Goal: Browse casually

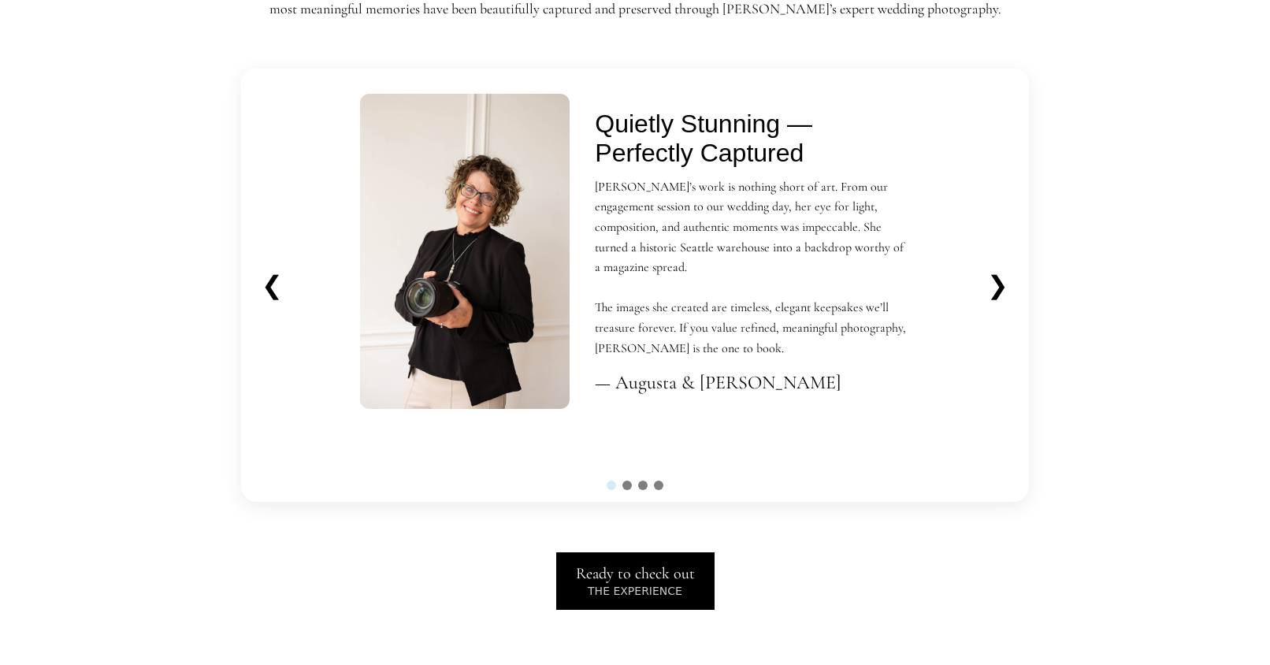
scroll to position [3528, 0]
click at [1003, 282] on button "❯" at bounding box center [997, 286] width 46 height 43
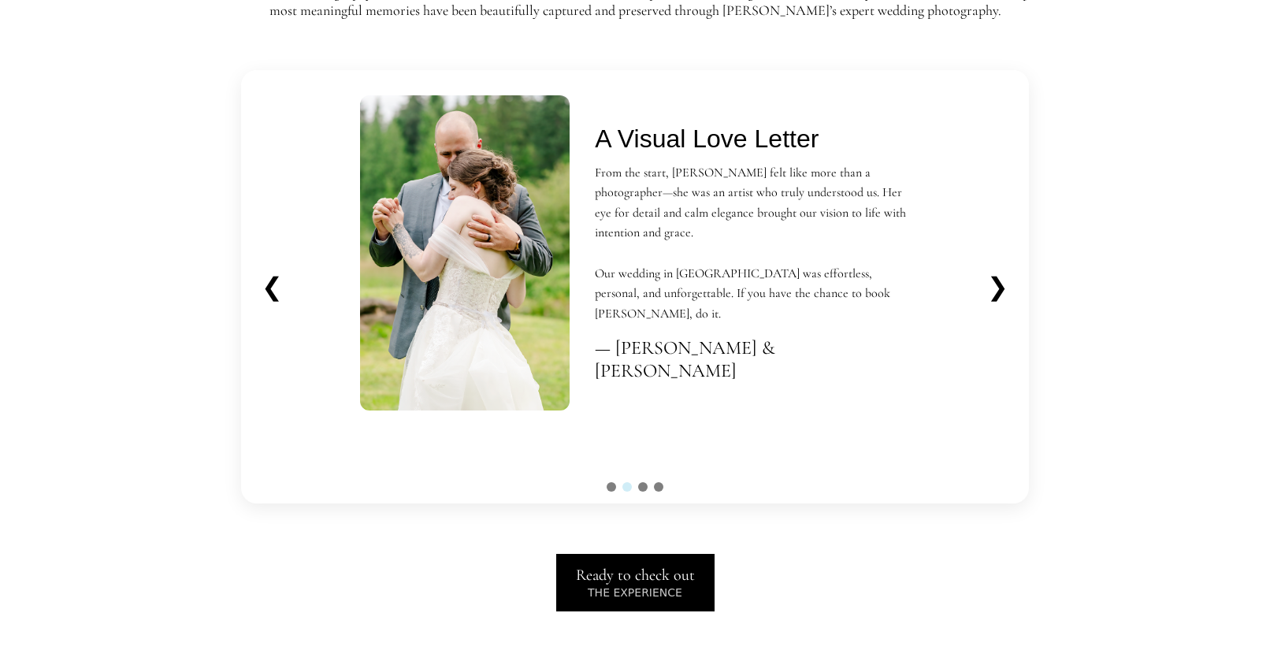
click at [1001, 281] on button "❯" at bounding box center [997, 286] width 46 height 43
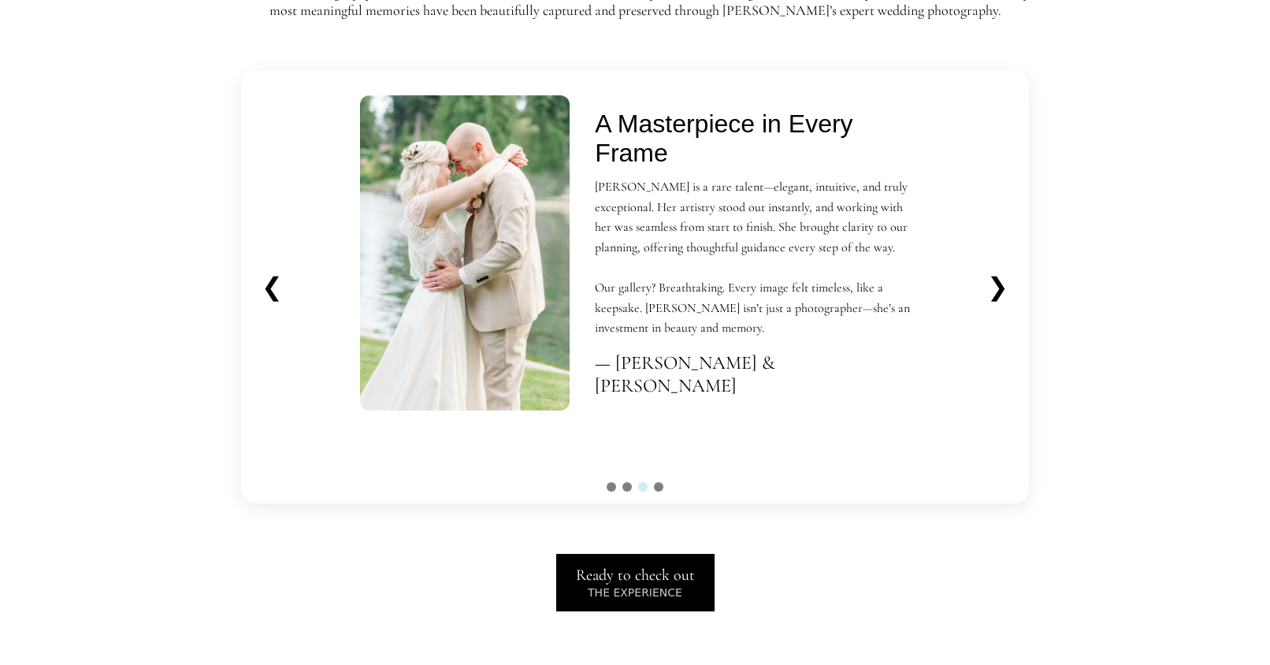
click at [1001, 285] on button "❯" at bounding box center [997, 286] width 46 height 43
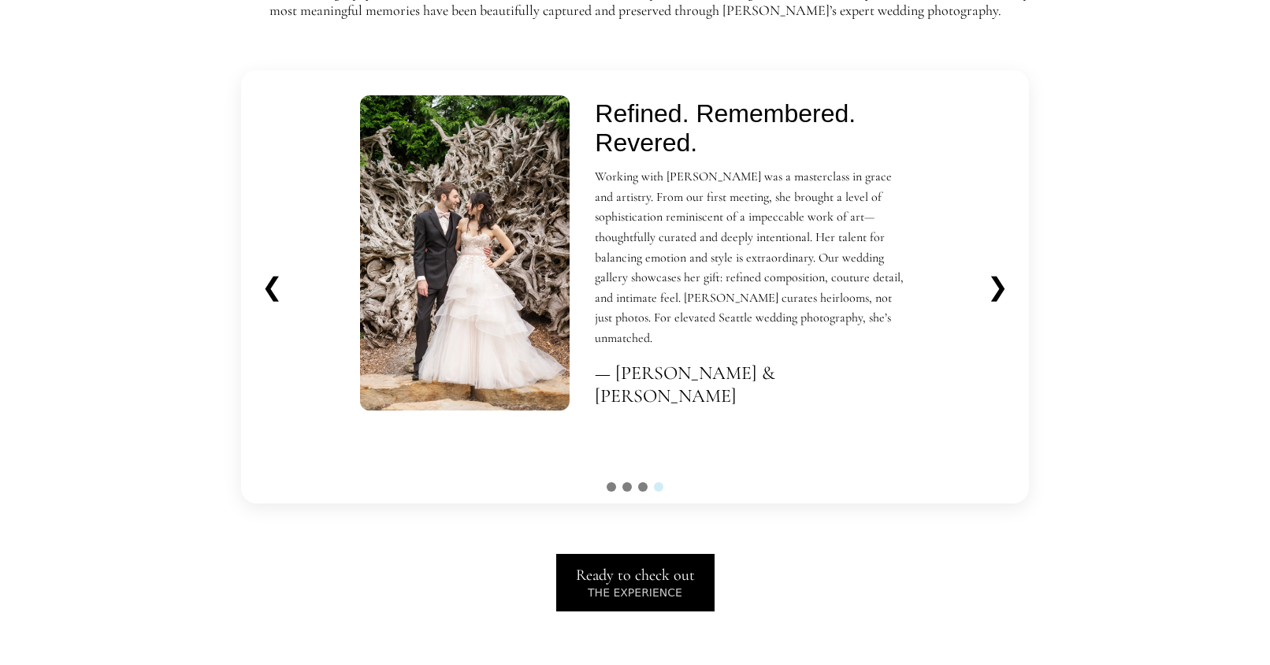
click at [1000, 282] on button "❯" at bounding box center [997, 286] width 46 height 43
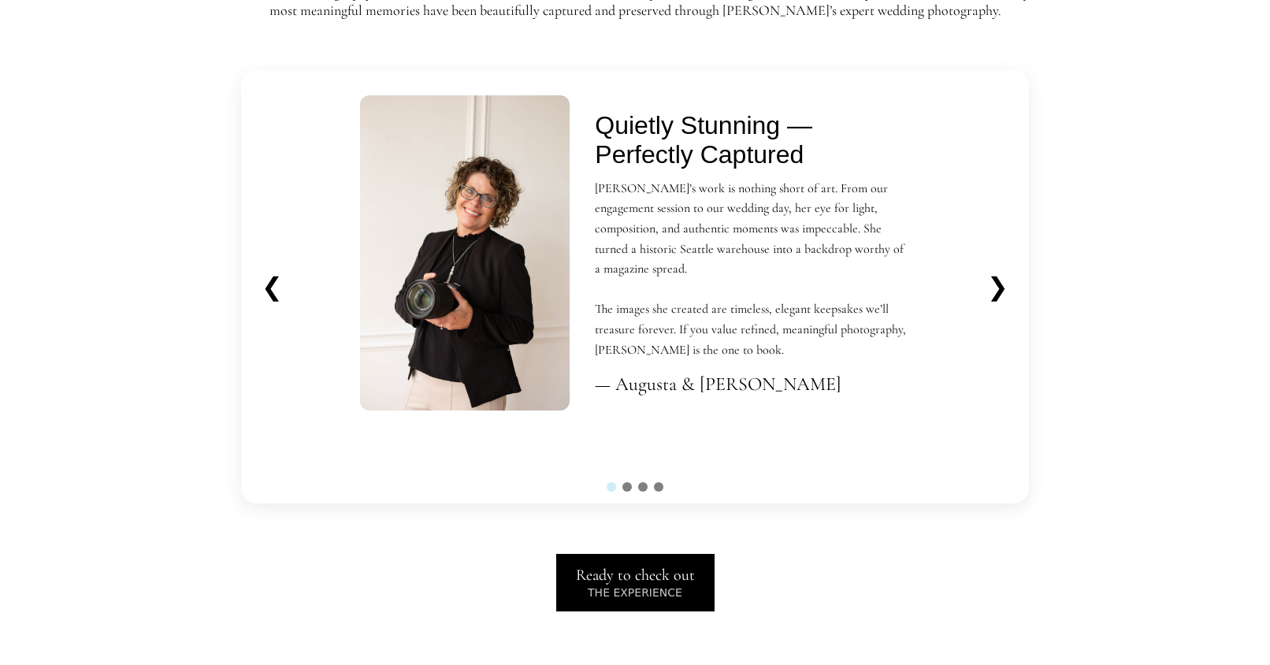
click at [1000, 280] on button "❯" at bounding box center [997, 286] width 46 height 43
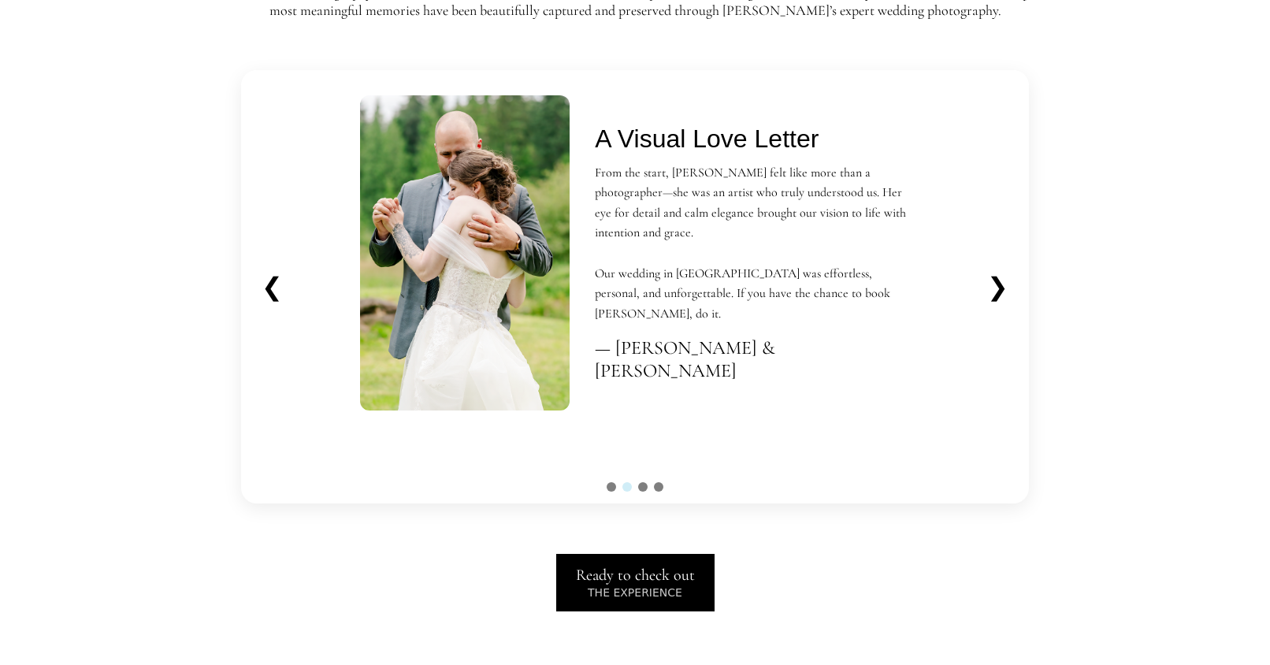
click at [1000, 280] on button "❯" at bounding box center [997, 286] width 46 height 43
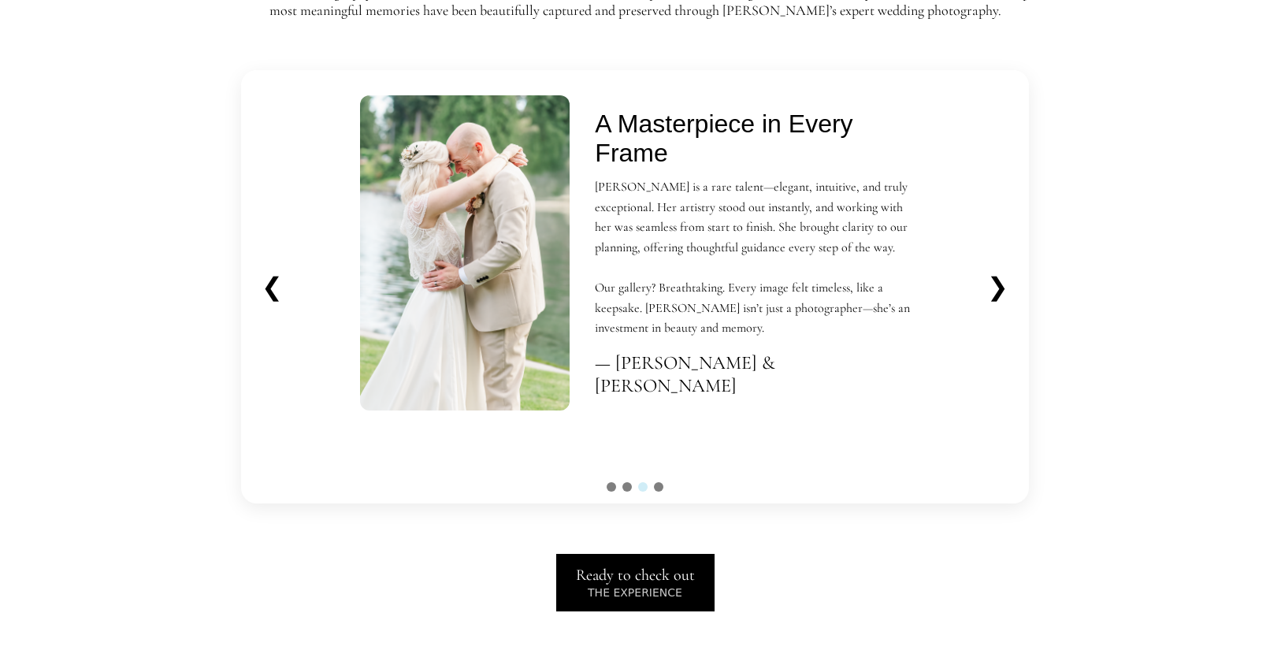
click at [1000, 280] on button "❯" at bounding box center [997, 286] width 46 height 43
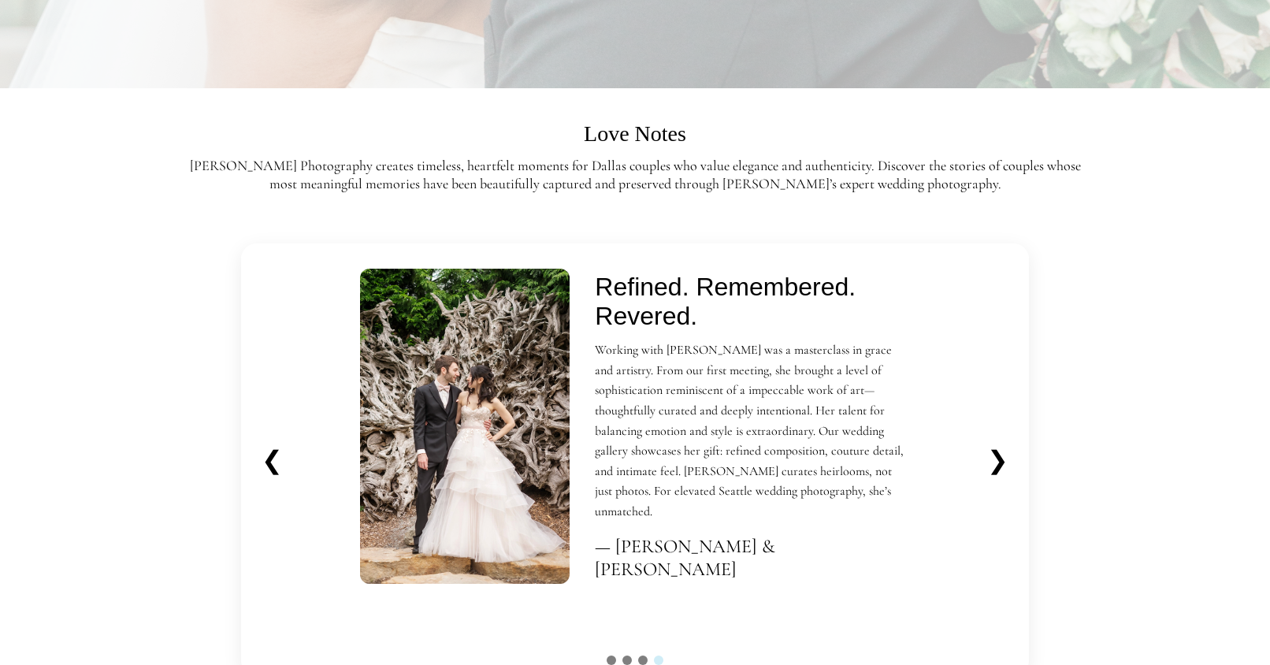
scroll to position [3350, 0]
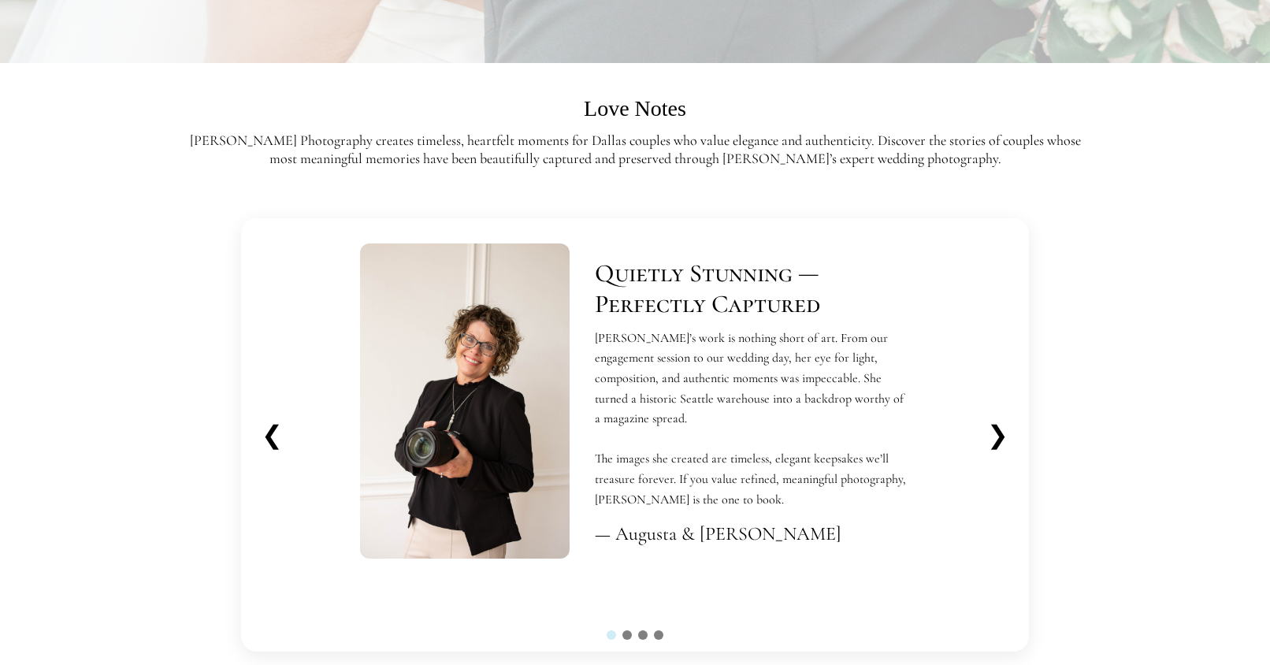
scroll to position [3425, 0]
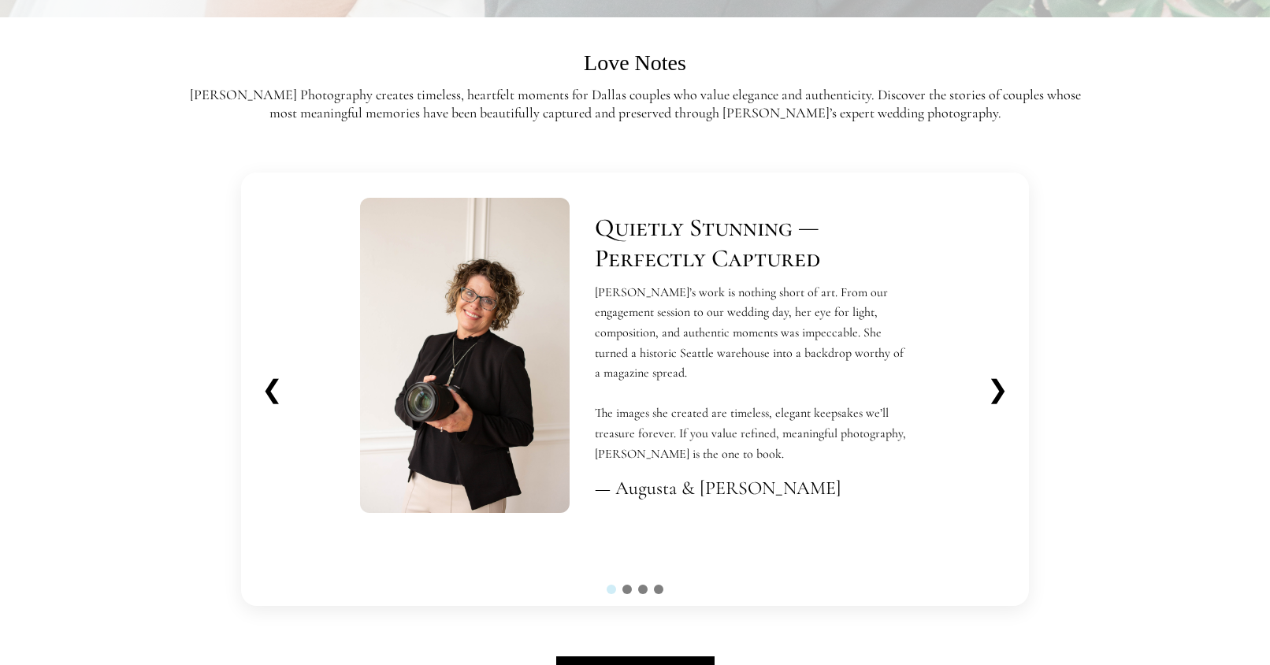
click at [1003, 387] on button "❯" at bounding box center [997, 389] width 46 height 43
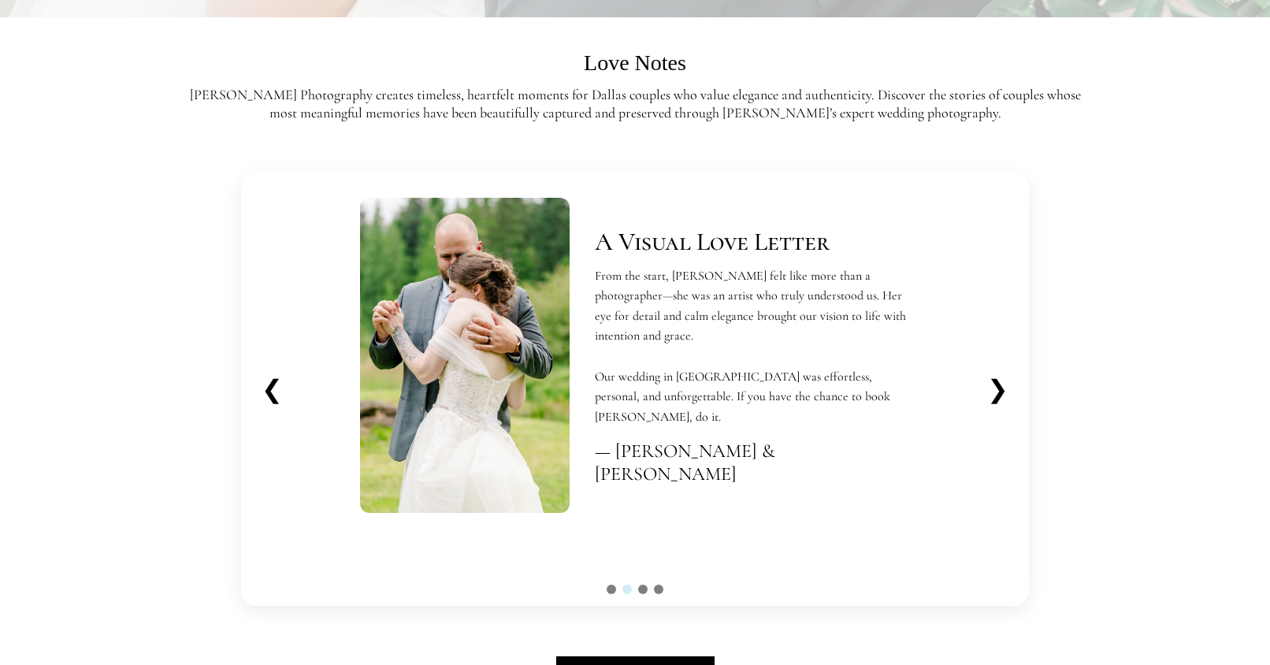
click at [1003, 384] on button "❯" at bounding box center [997, 389] width 46 height 43
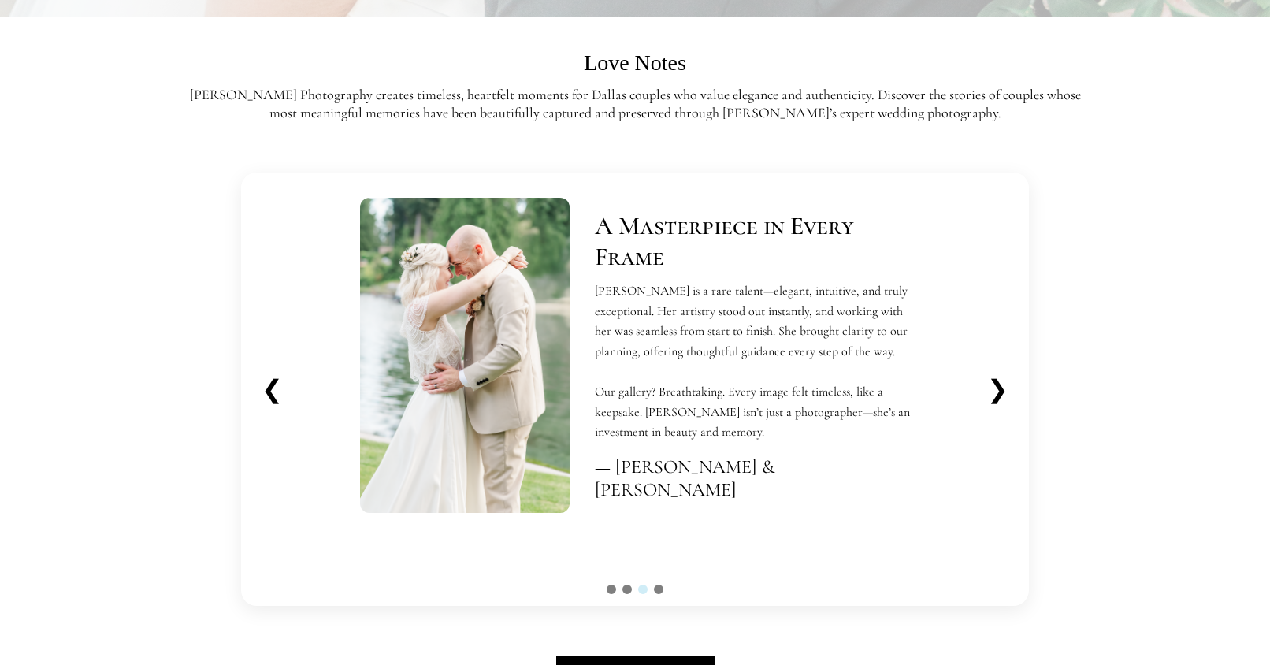
click at [1003, 384] on button "❯" at bounding box center [997, 389] width 46 height 43
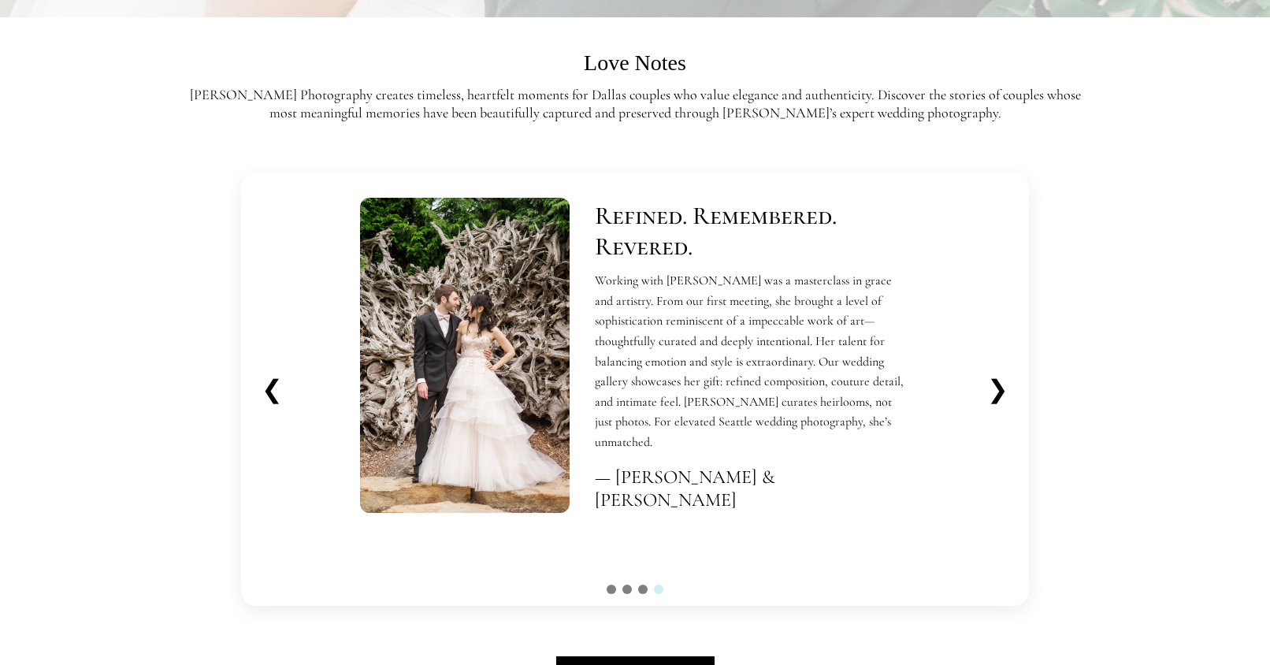
click at [1003, 384] on button "❯" at bounding box center [997, 389] width 46 height 43
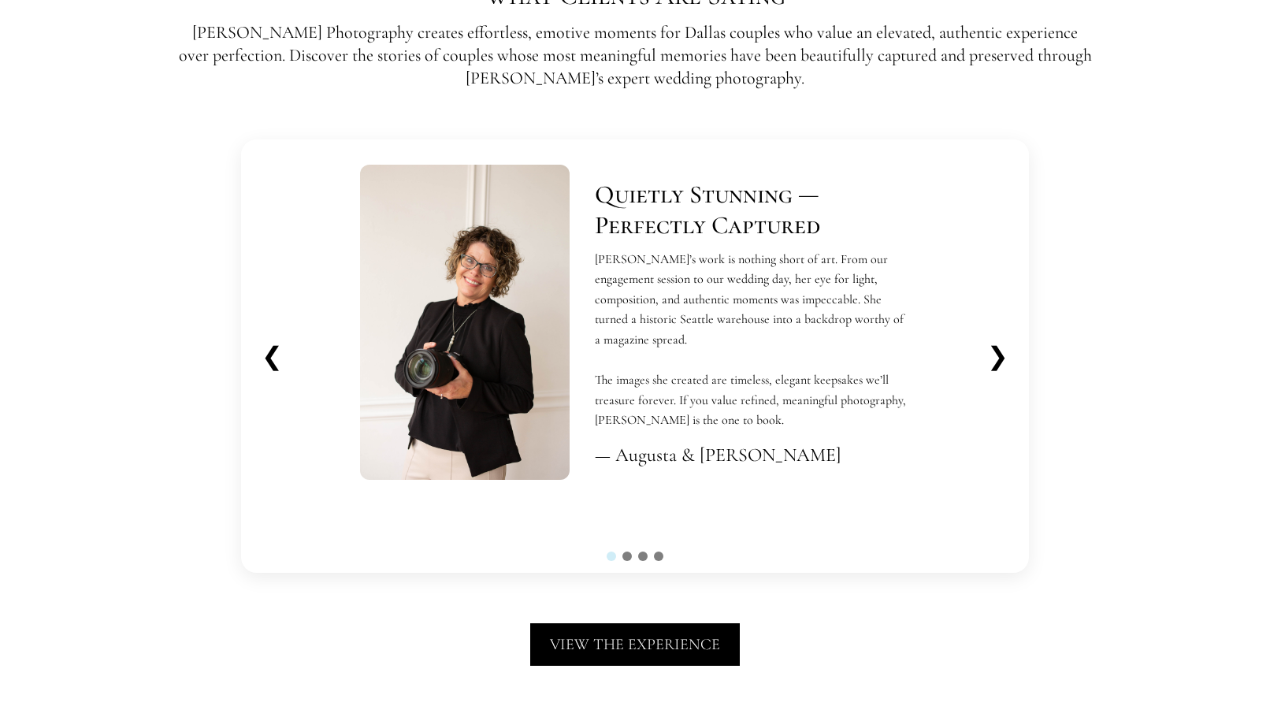
scroll to position [3506, 0]
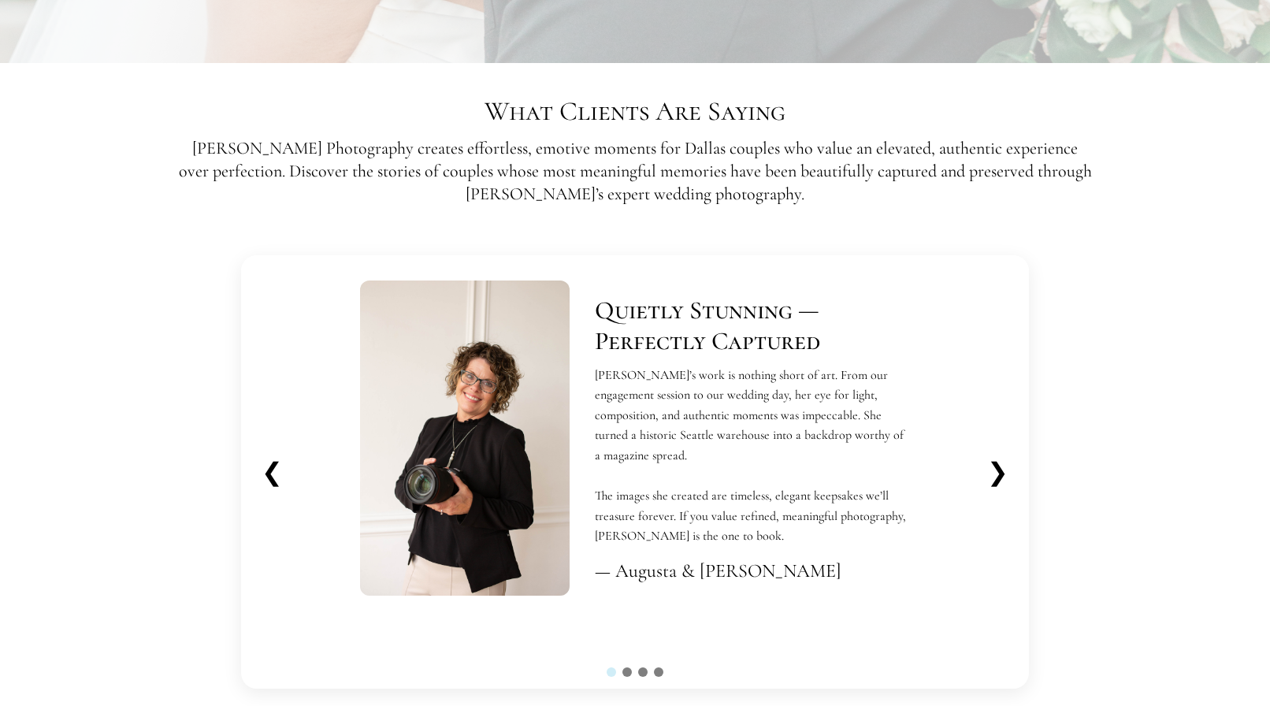
scroll to position [3414, 0]
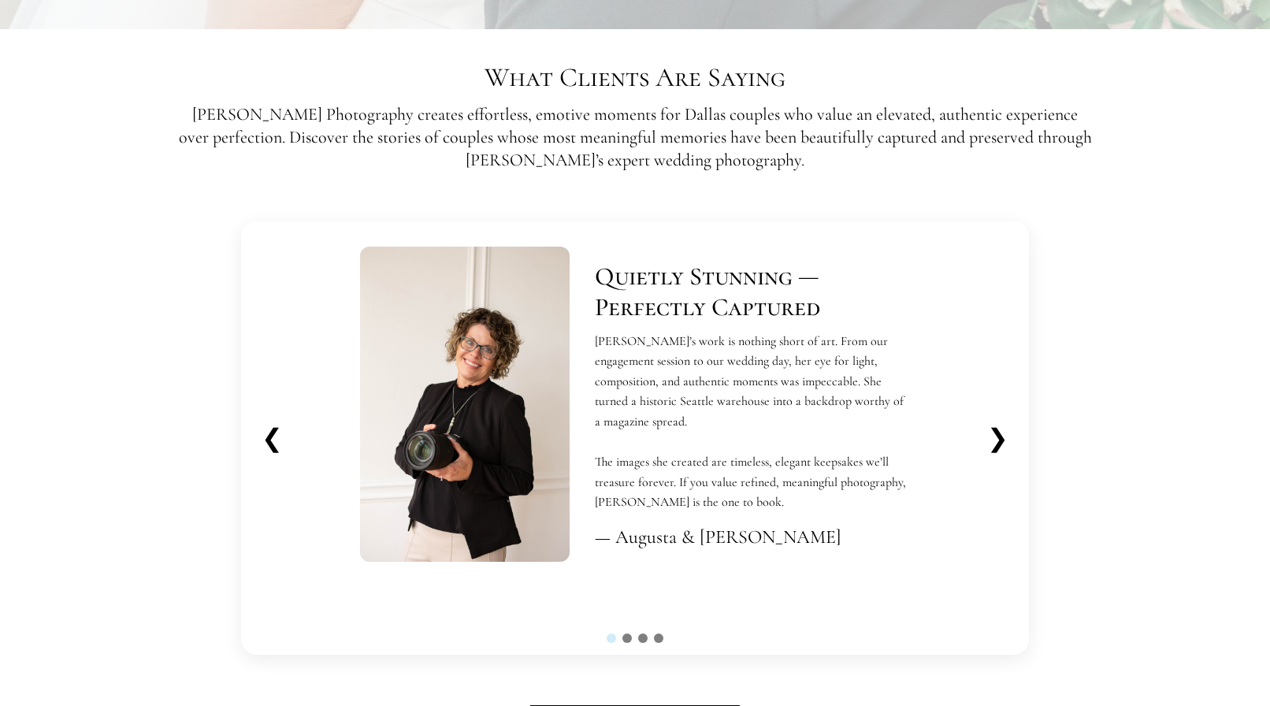
click at [999, 436] on button "❯" at bounding box center [997, 438] width 46 height 43
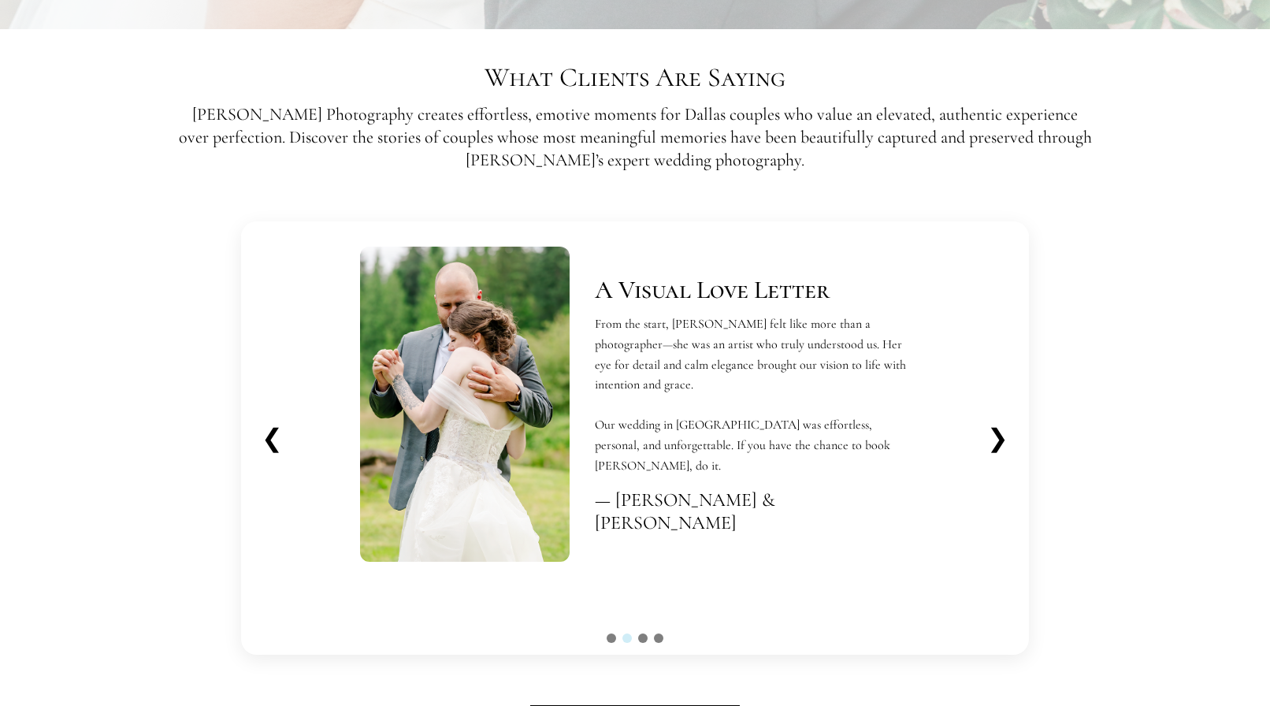
click at [1000, 436] on button "❯" at bounding box center [997, 438] width 46 height 43
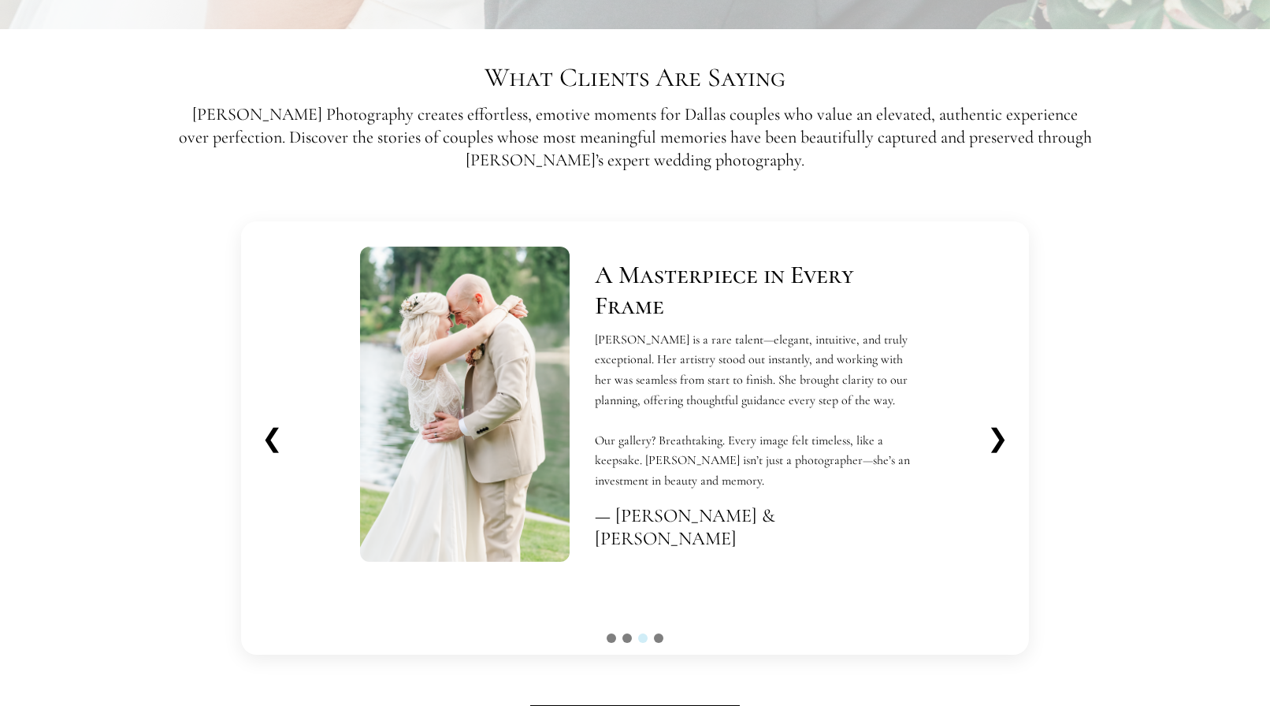
click at [1000, 436] on button "❯" at bounding box center [997, 438] width 46 height 43
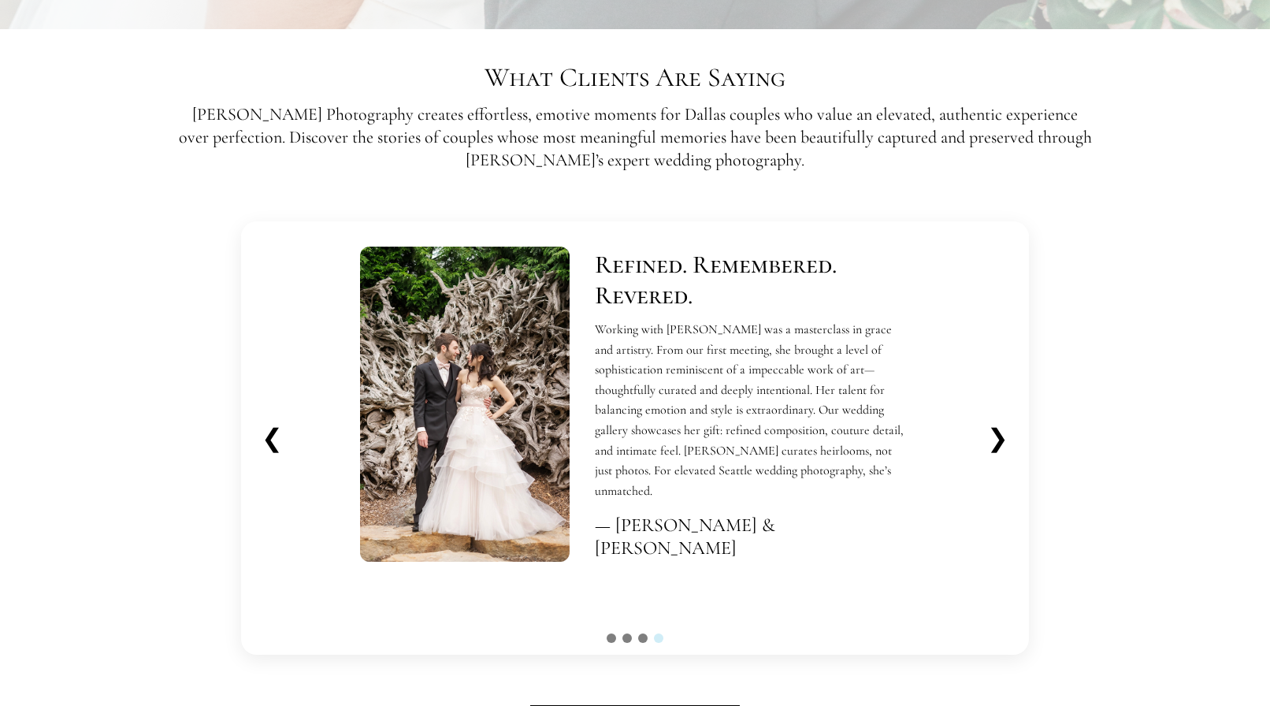
click at [1000, 436] on button "❯" at bounding box center [997, 438] width 46 height 43
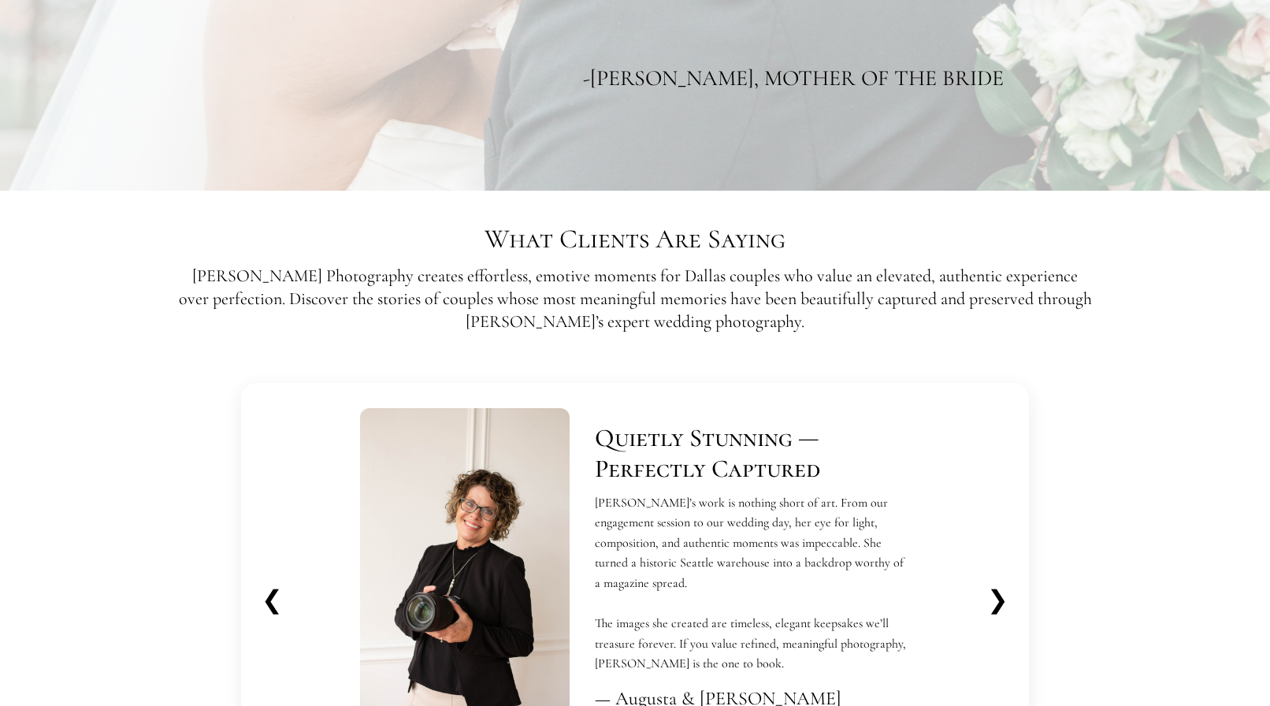
scroll to position [3481, 0]
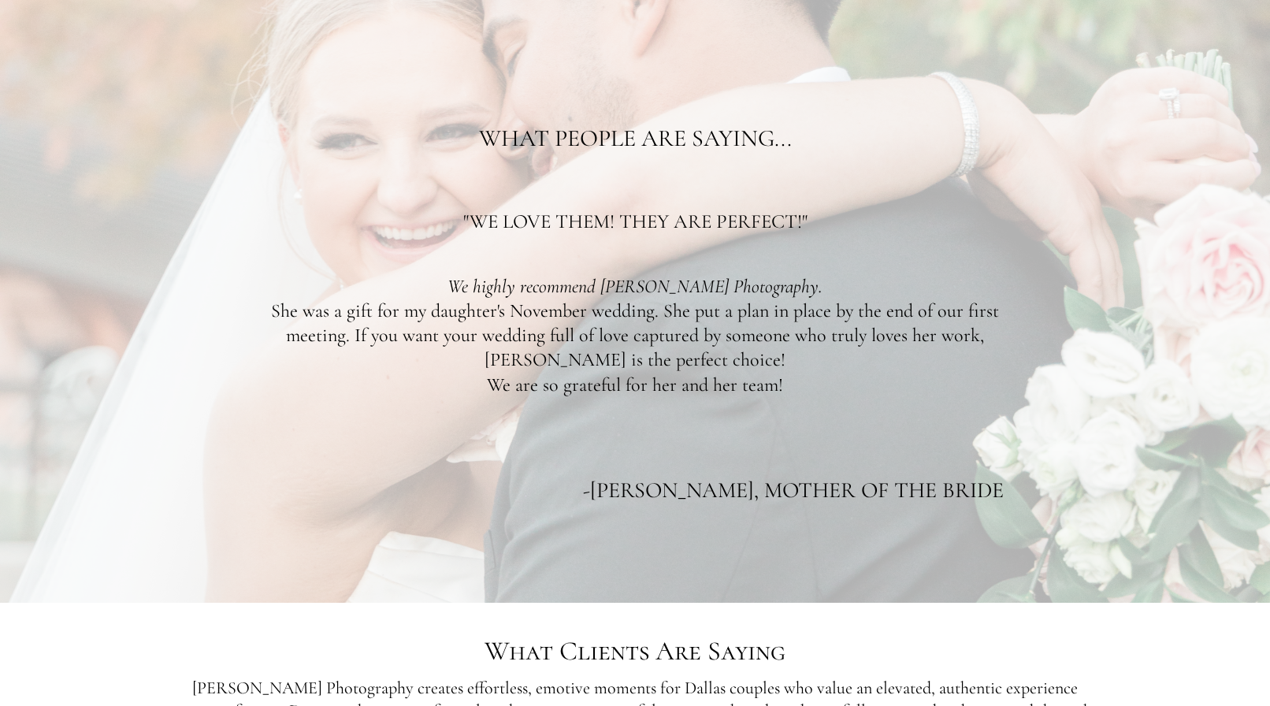
scroll to position [2833, 0]
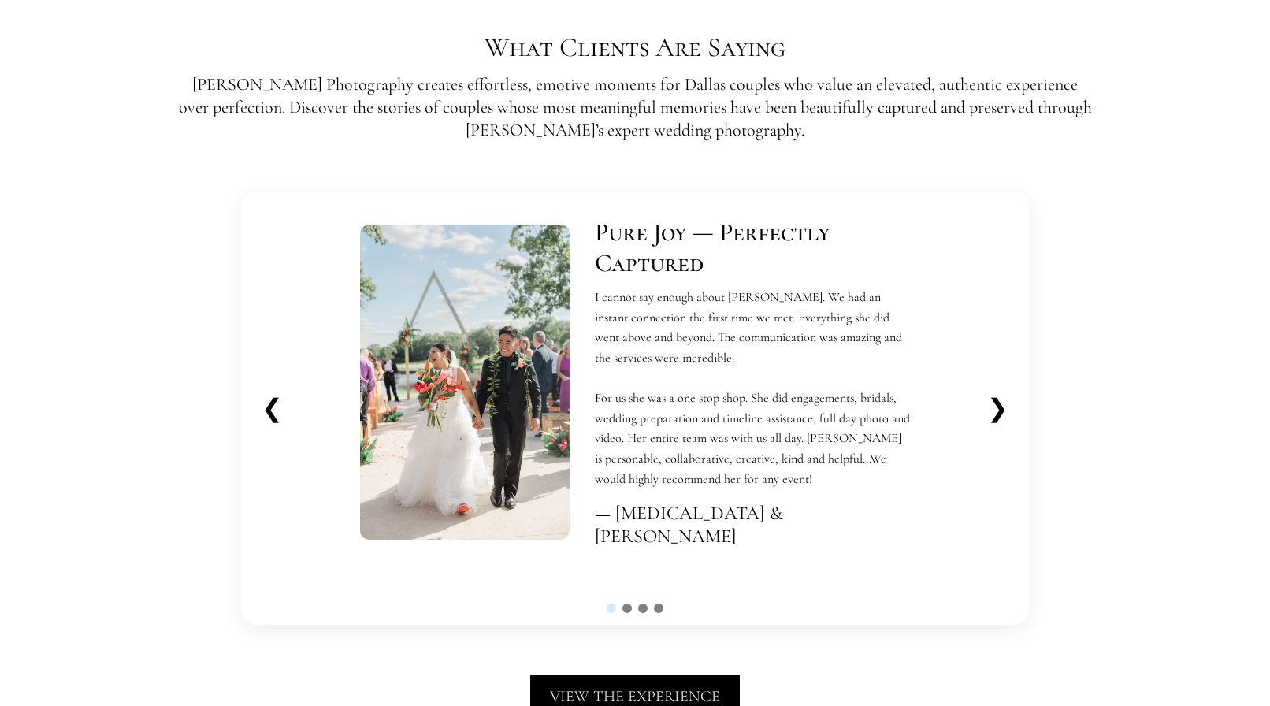
scroll to position [3448, 0]
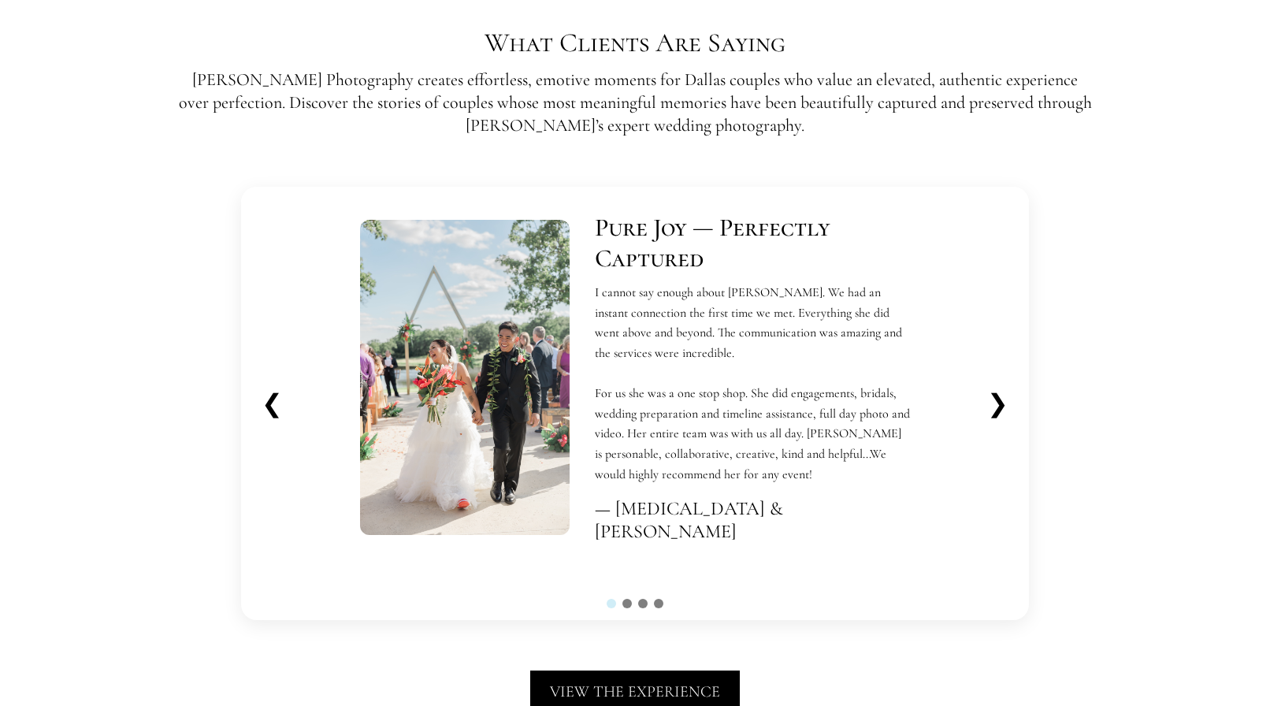
click at [1003, 400] on button "❯" at bounding box center [997, 403] width 46 height 43
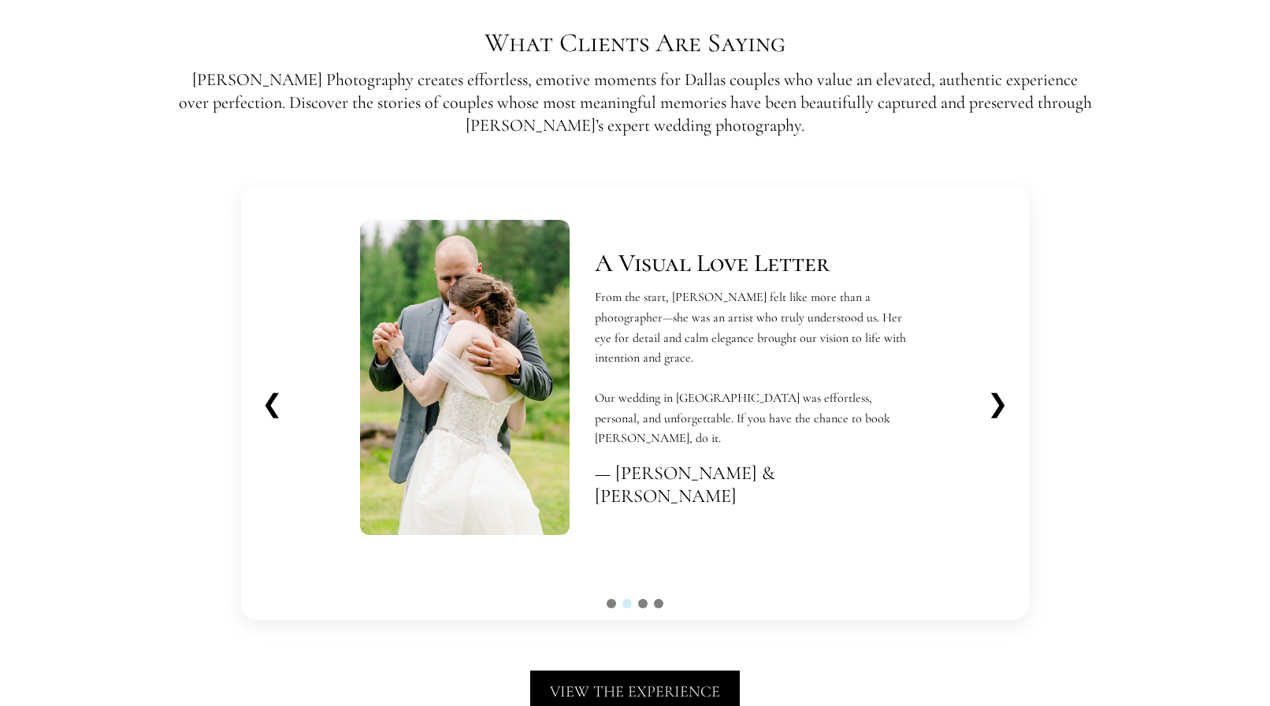
click at [1003, 400] on button "❯" at bounding box center [997, 403] width 46 height 43
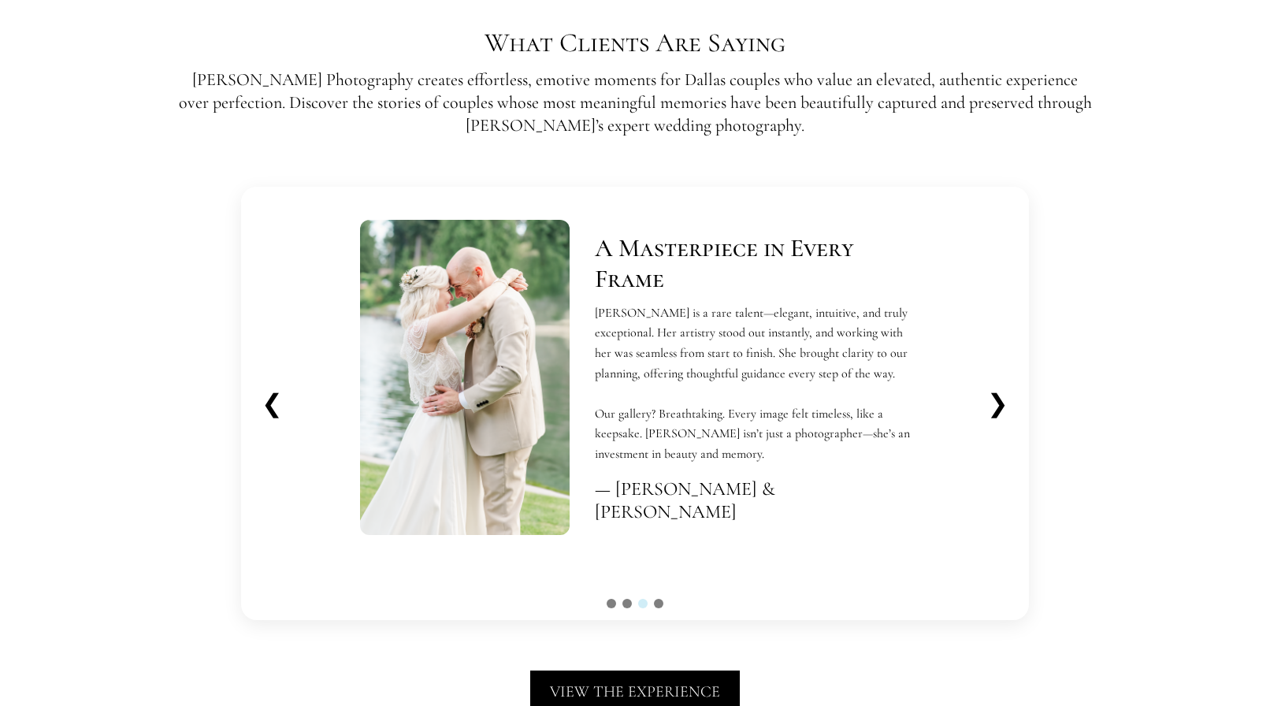
click at [1003, 400] on button "❯" at bounding box center [997, 403] width 46 height 43
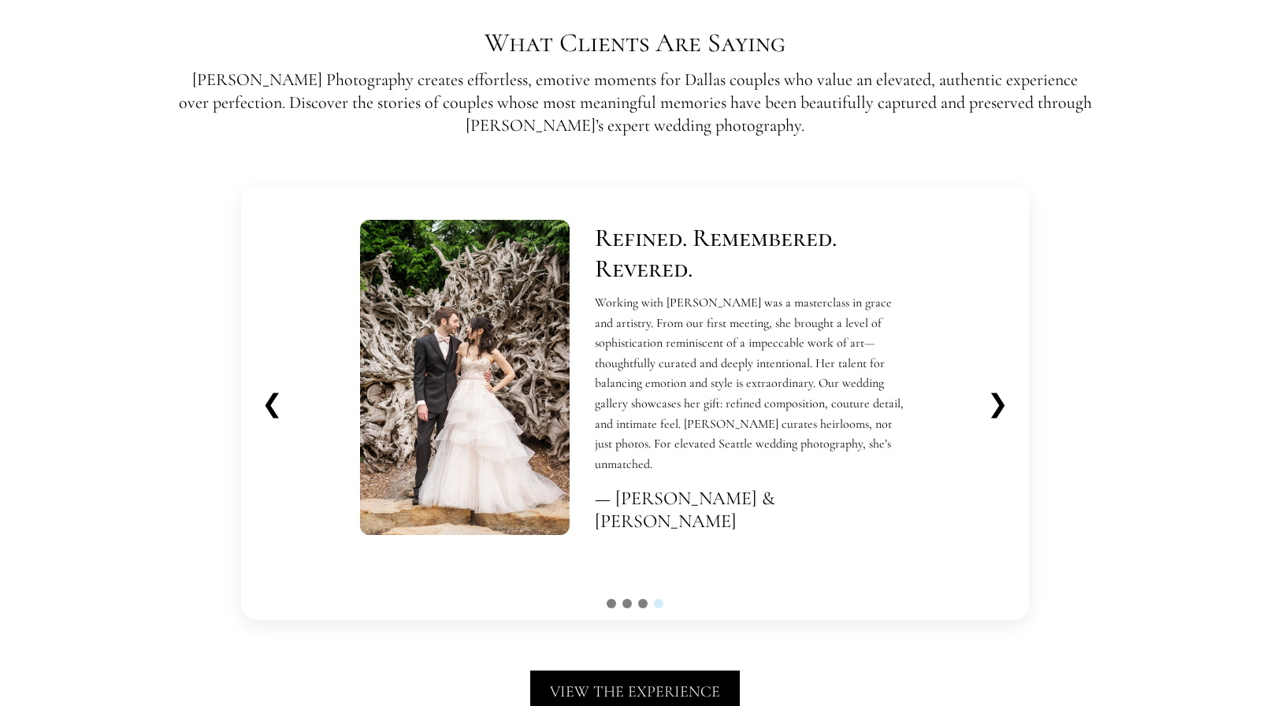
click at [1003, 400] on button "❯" at bounding box center [997, 403] width 46 height 43
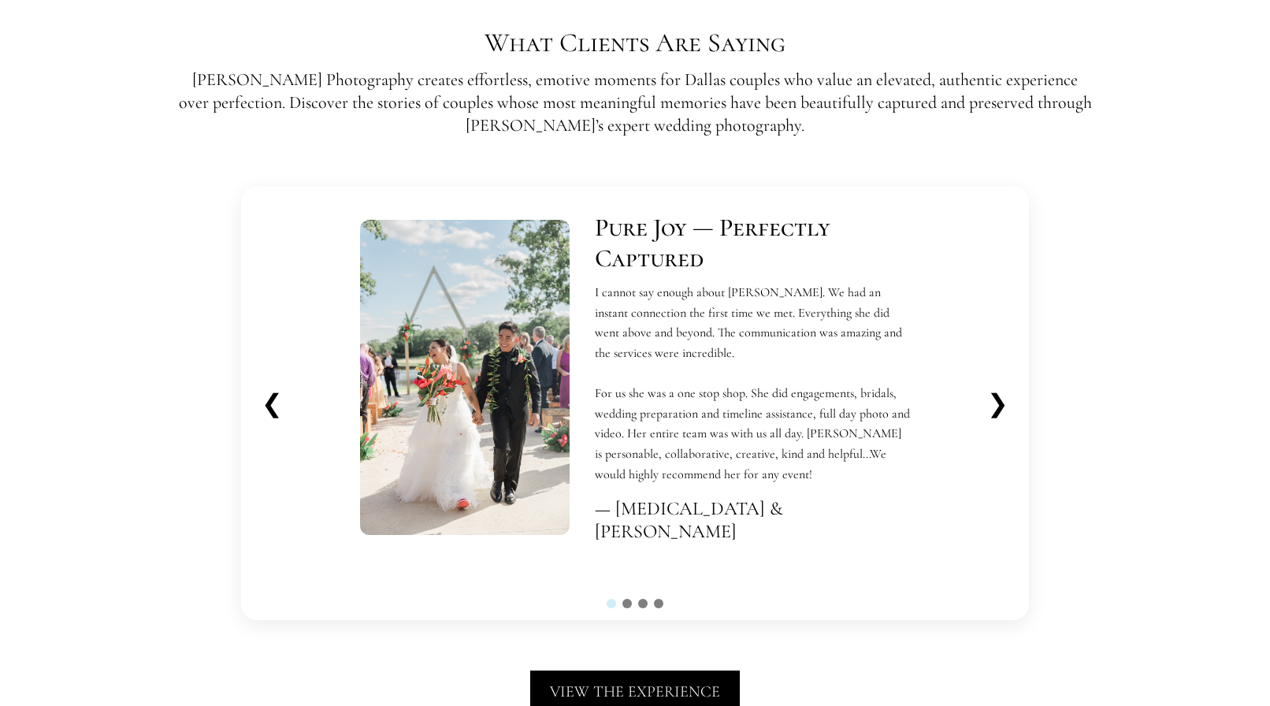
click at [1002, 403] on button "❯" at bounding box center [997, 403] width 46 height 43
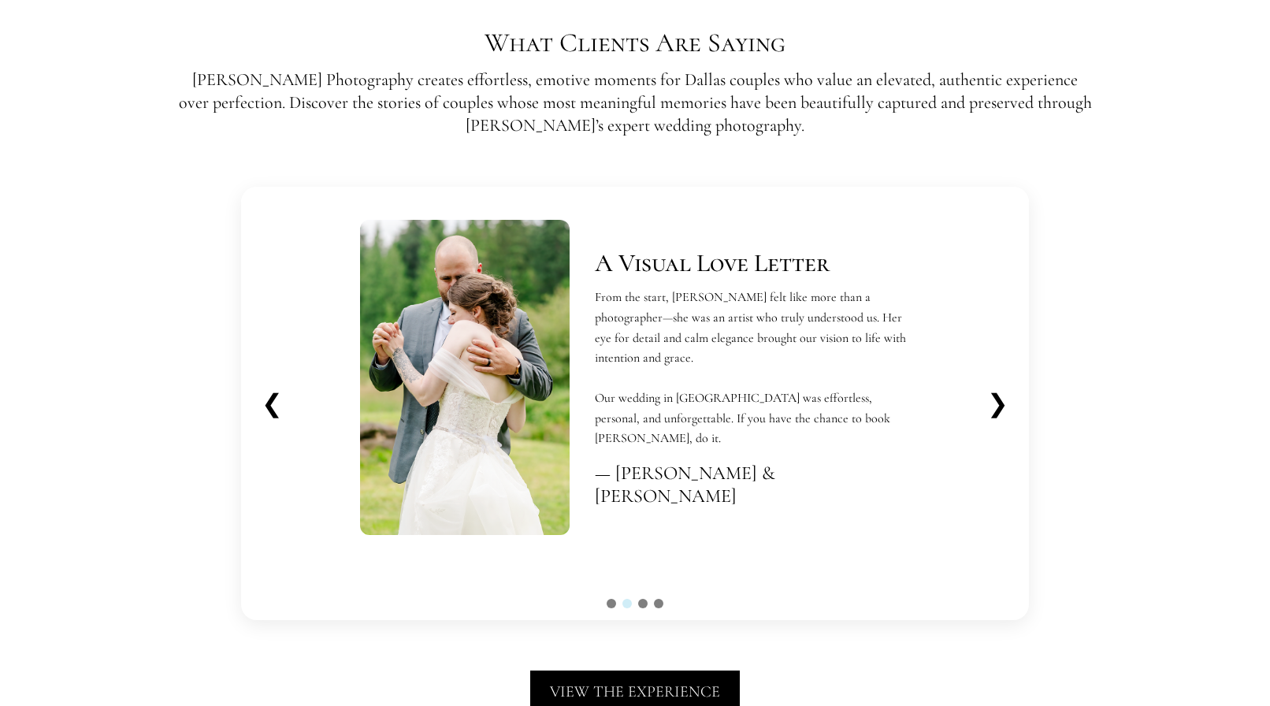
click at [1002, 403] on button "❯" at bounding box center [997, 403] width 46 height 43
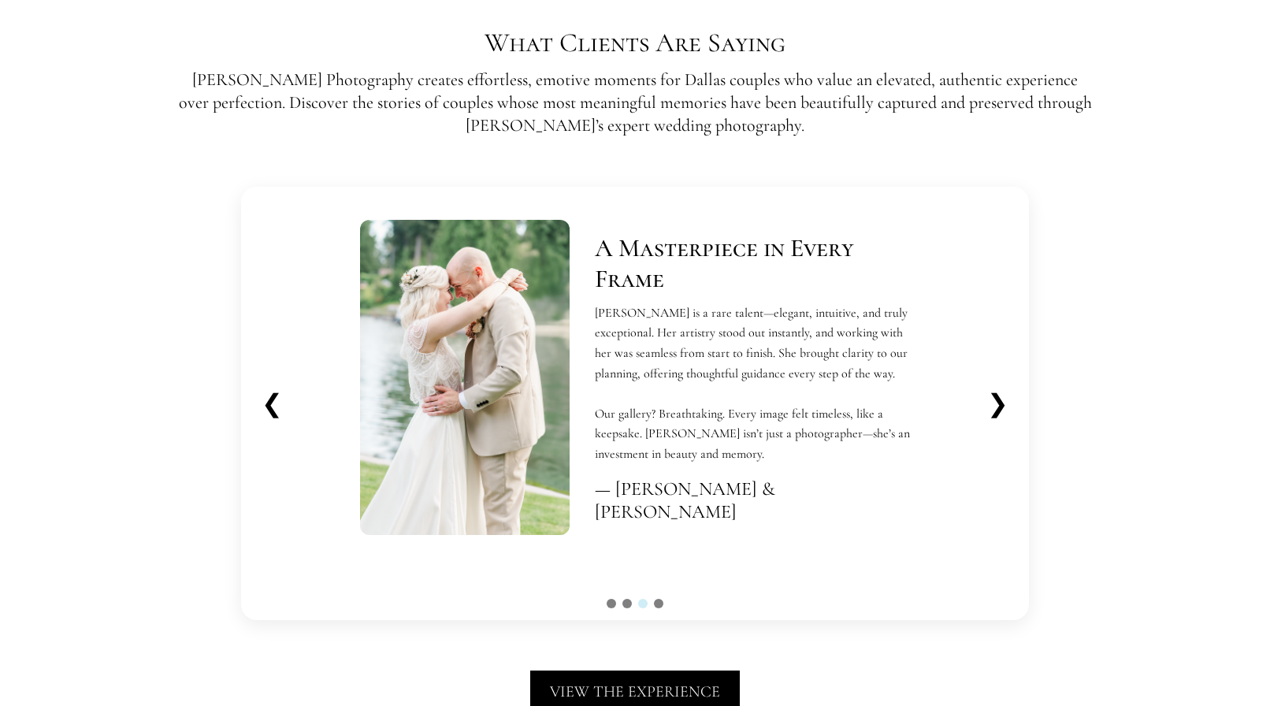
click at [1002, 403] on button "❯" at bounding box center [997, 403] width 46 height 43
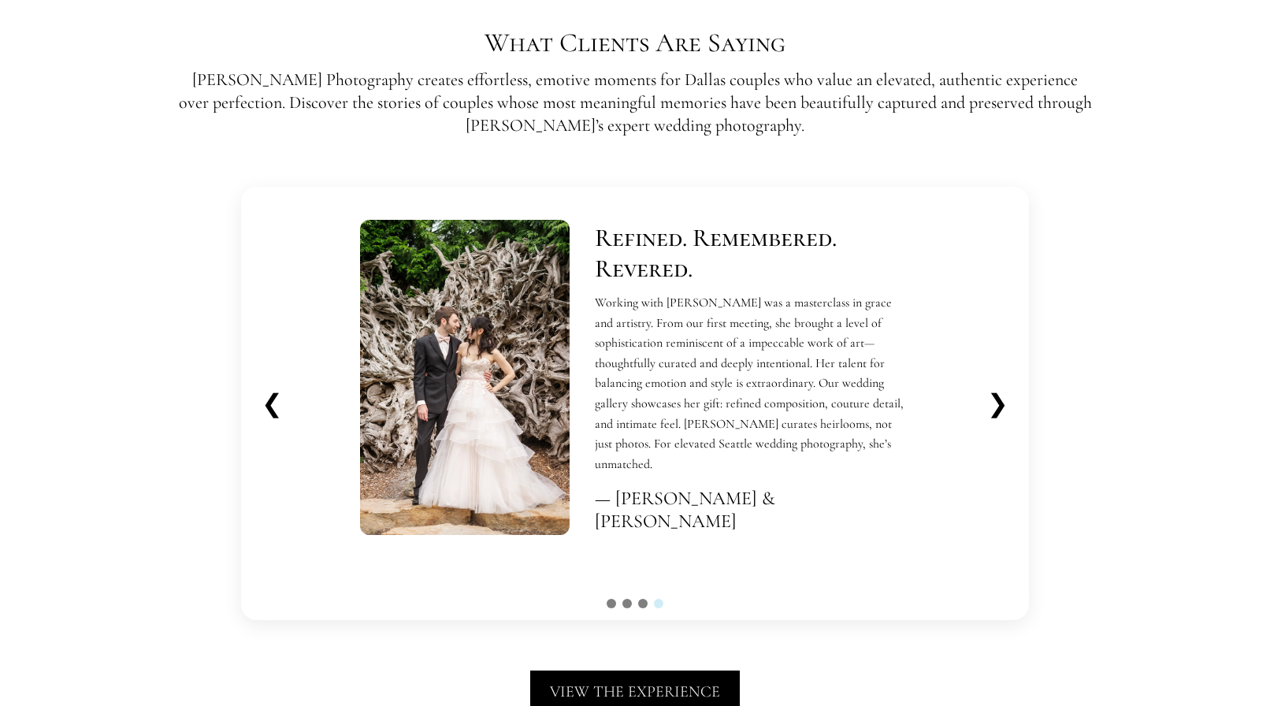
click at [1002, 403] on button "❯" at bounding box center [997, 403] width 46 height 43
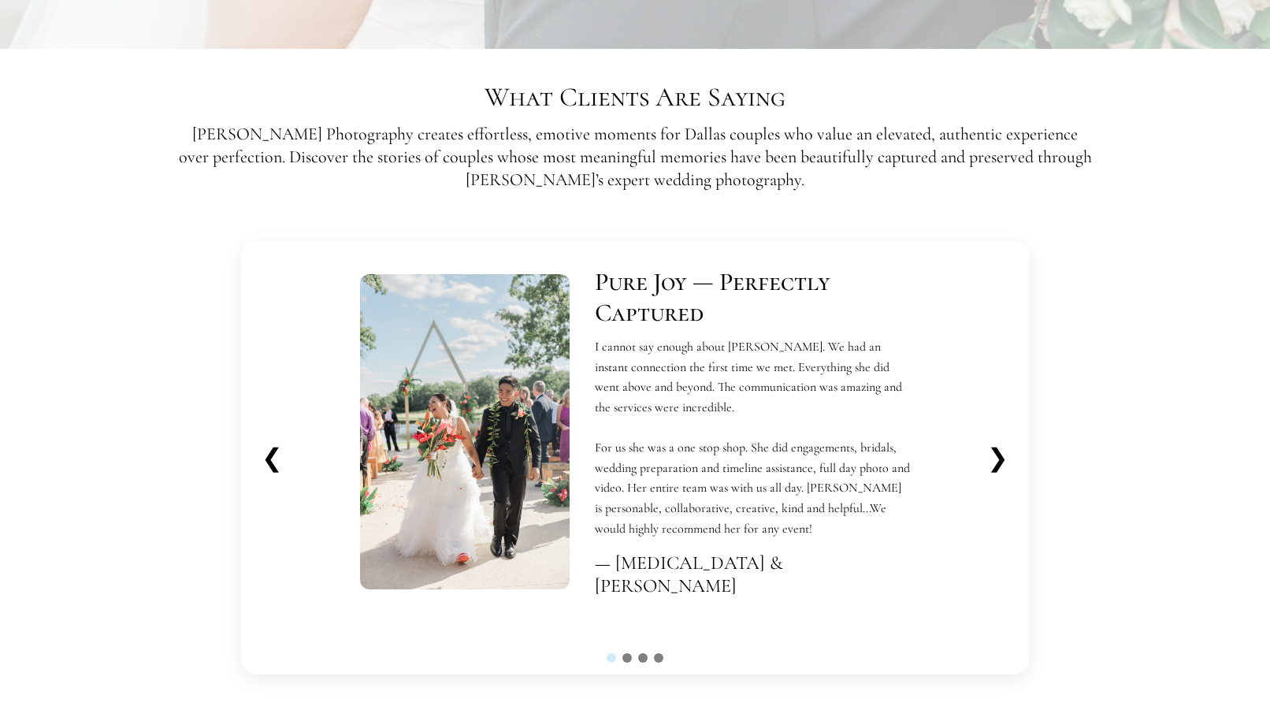
scroll to position [3392, 0]
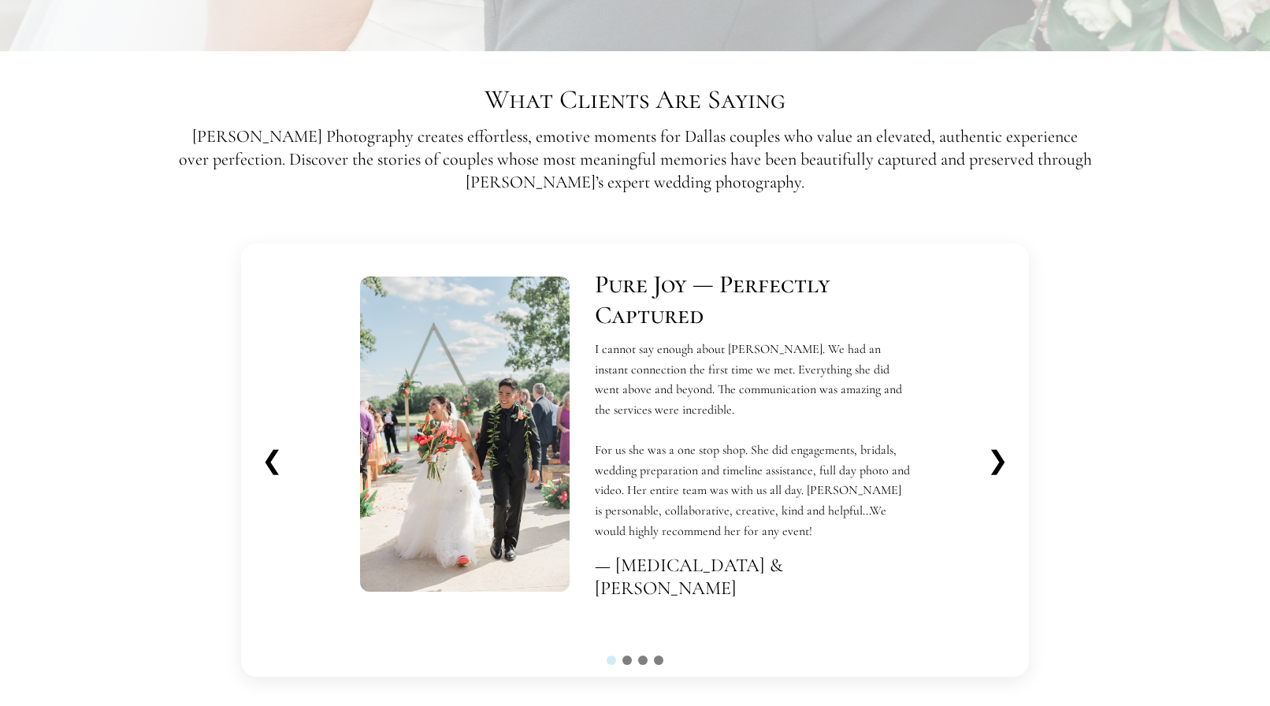
click at [1000, 459] on button "❯" at bounding box center [997, 460] width 46 height 43
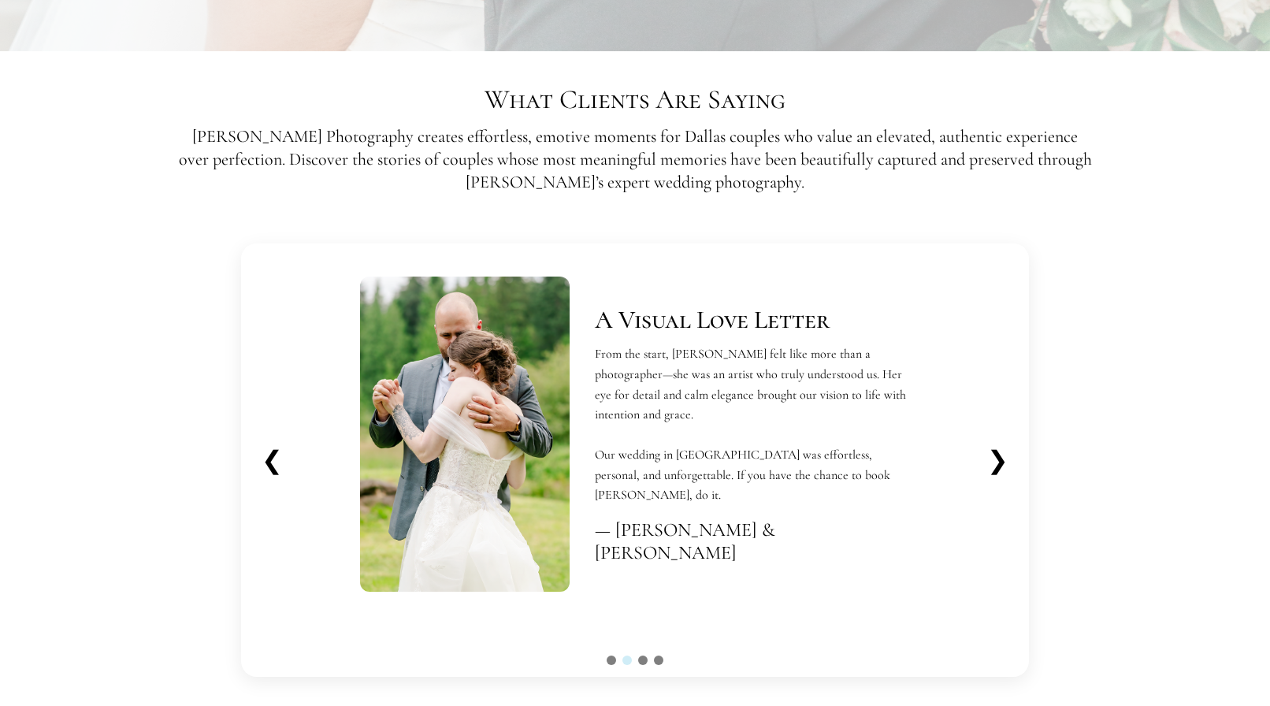
click at [1000, 458] on button "❯" at bounding box center [997, 460] width 46 height 43
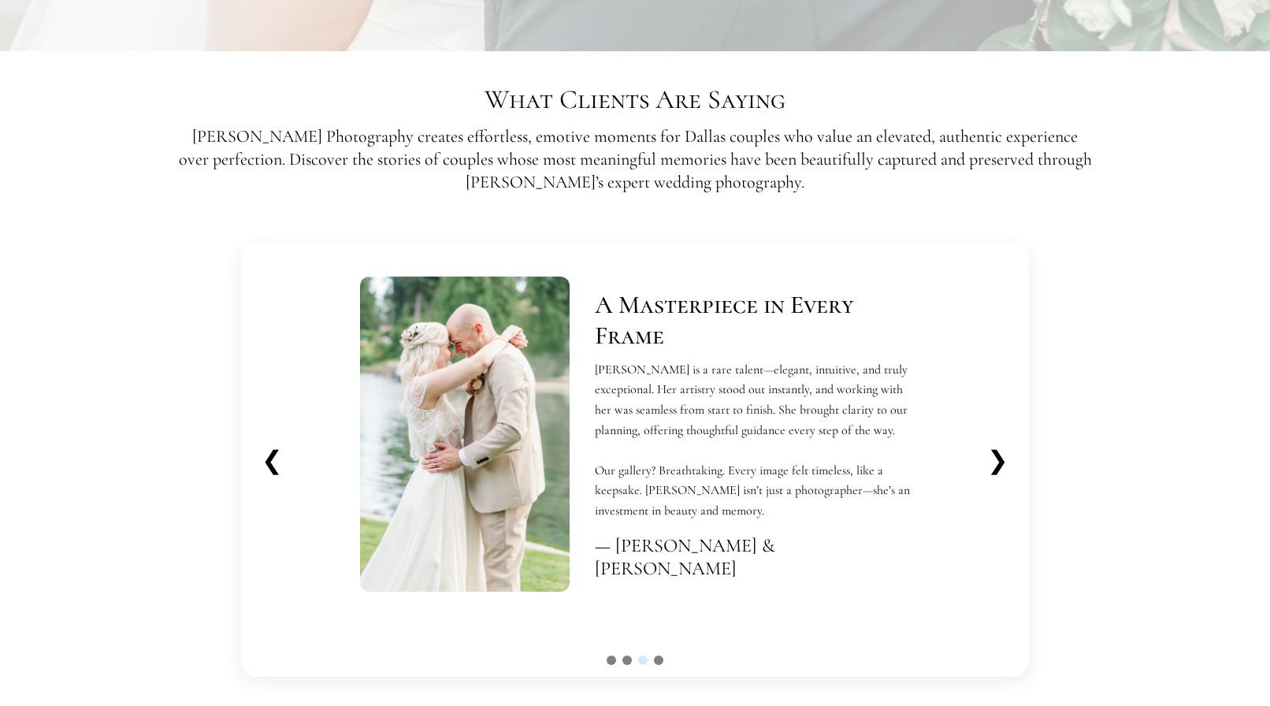
click at [1000, 458] on button "❯" at bounding box center [997, 460] width 46 height 43
